Goal: Task Accomplishment & Management: Use online tool/utility

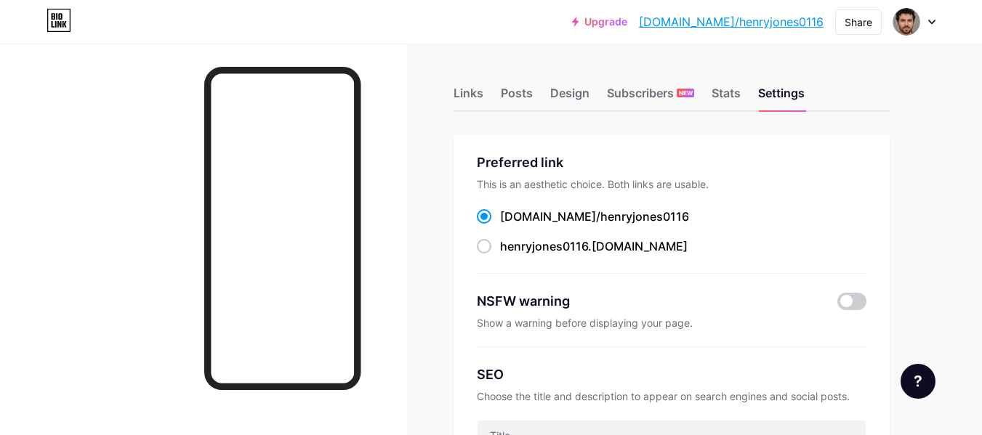
click at [467, 83] on div "Links Posts Design Subscribers NEW Stats Settings" at bounding box center [671, 86] width 436 height 51
click at [468, 87] on div "Links" at bounding box center [468, 97] width 30 height 26
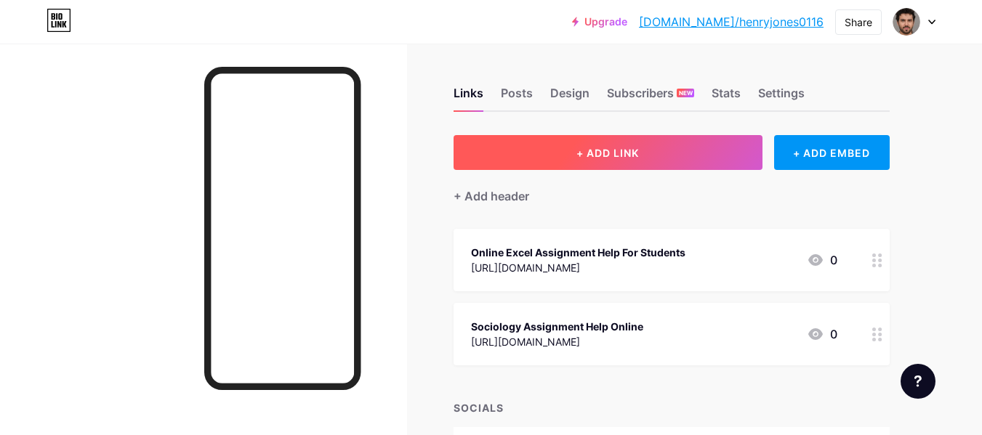
click at [608, 150] on span "+ ADD LINK" at bounding box center [607, 153] width 62 height 12
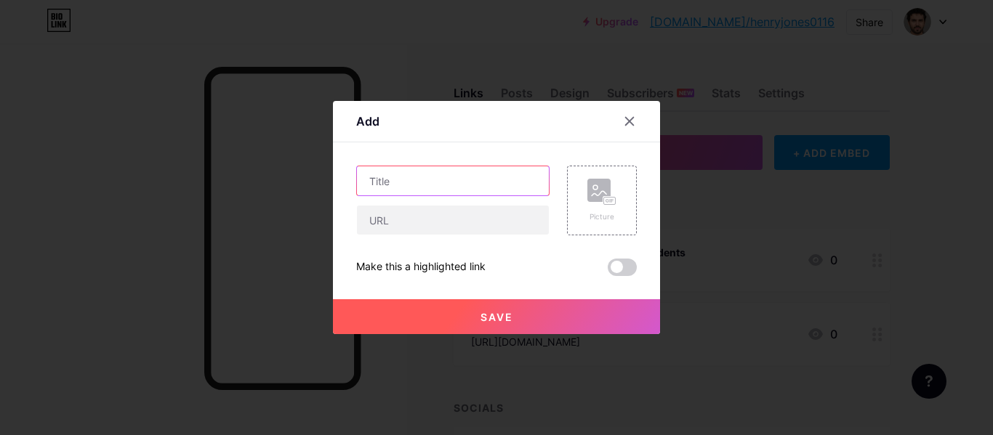
click at [395, 177] on input "text" at bounding box center [453, 180] width 192 height 29
click at [451, 174] on input "text" at bounding box center [453, 180] width 192 height 29
paste input "Biochemistry Assignment Help For University Students"
type input "Biochemistry Assignment Help For University Students"
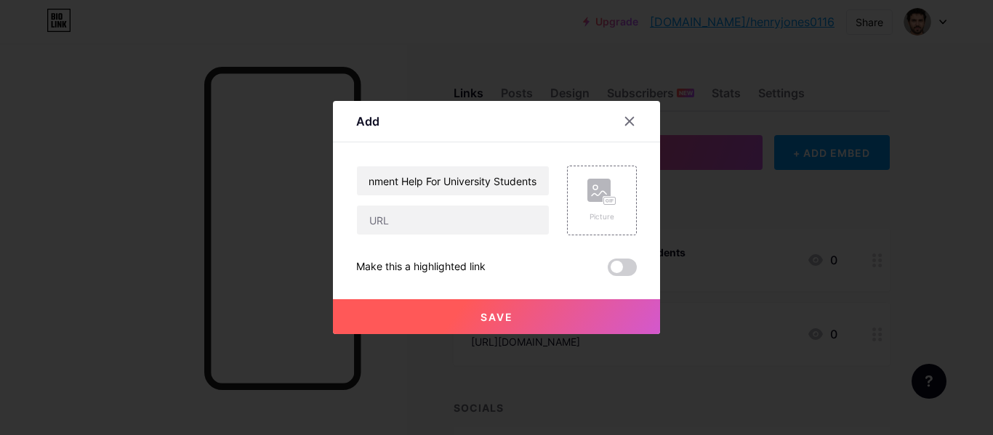
scroll to position [0, 0]
click at [440, 217] on input "text" at bounding box center [453, 220] width 192 height 29
paste input "[URL][DOMAIN_NAME]"
type input "[URL][DOMAIN_NAME]"
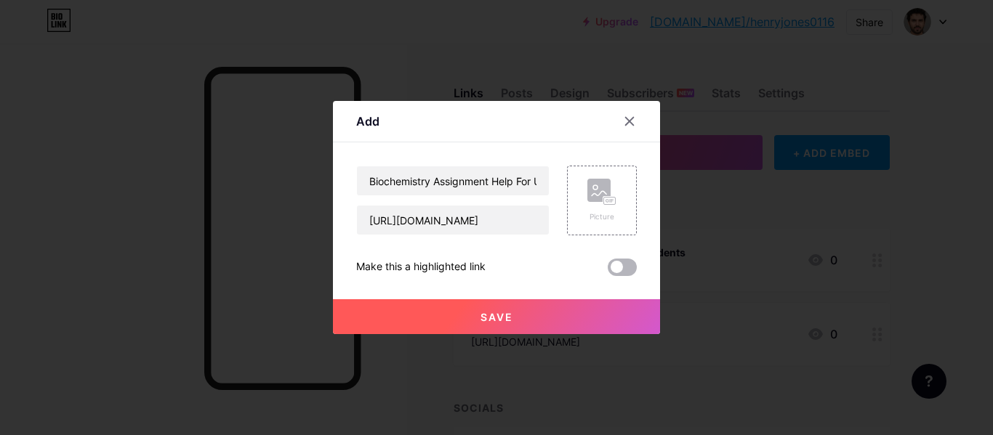
click at [621, 266] on span at bounding box center [621, 267] width 29 height 17
click at [607, 271] on input "checkbox" at bounding box center [607, 271] width 0 height 0
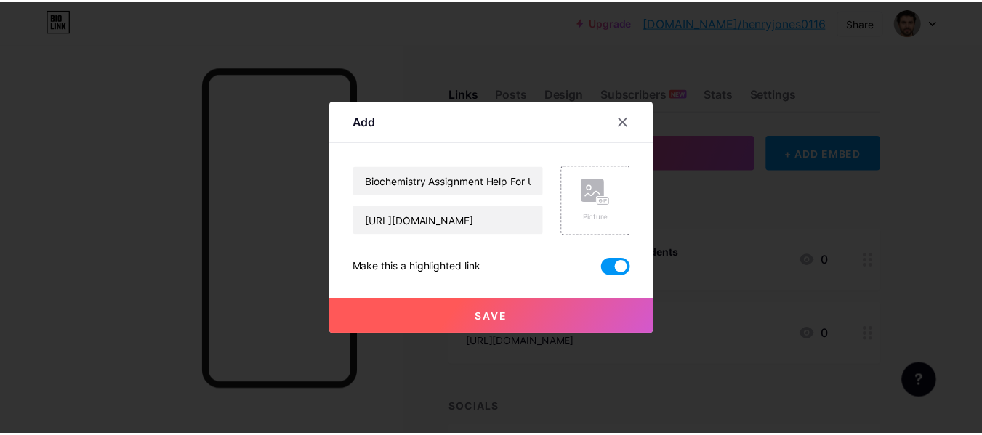
scroll to position [0, 0]
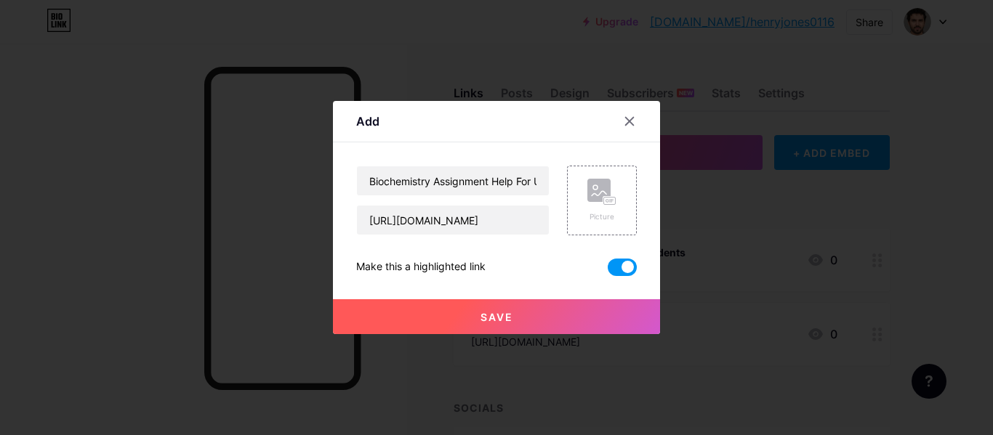
click at [621, 266] on span at bounding box center [621, 267] width 29 height 17
click at [607, 271] on input "checkbox" at bounding box center [607, 271] width 0 height 0
click at [474, 318] on button "Save" at bounding box center [496, 316] width 327 height 35
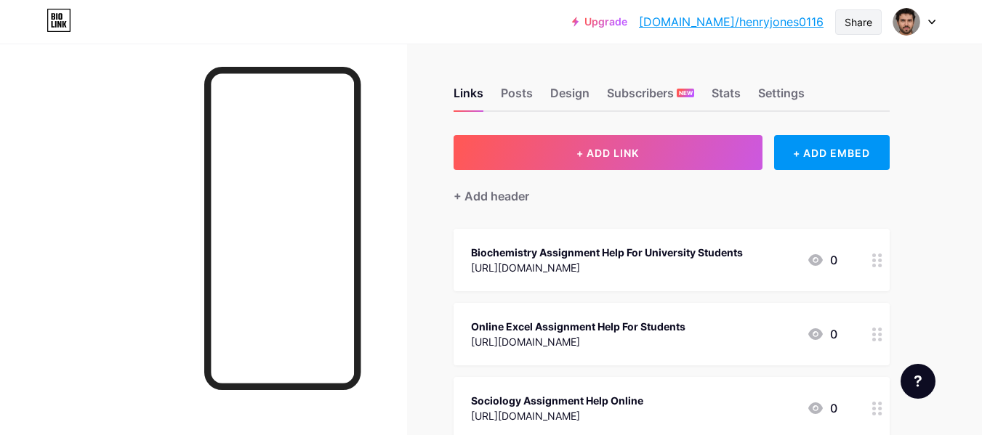
click at [861, 21] on div "Share" at bounding box center [858, 22] width 28 height 15
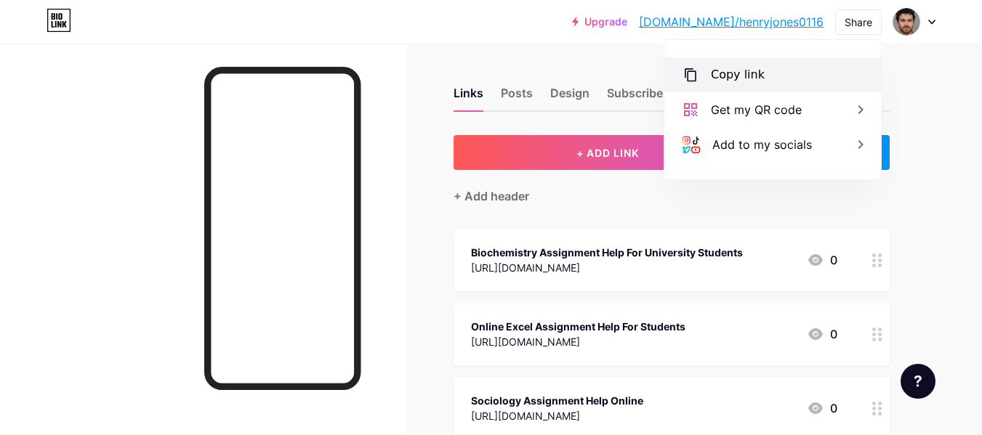
click at [770, 78] on div "Copy link" at bounding box center [772, 74] width 217 height 35
